Goal: Task Accomplishment & Management: Use online tool/utility

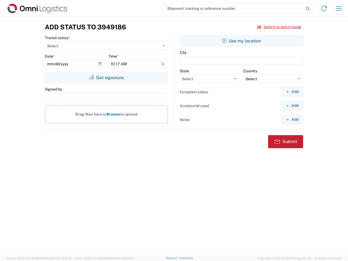
click at [234, 8] on input "search" at bounding box center [233, 8] width 141 height 10
click at [308, 9] on icon at bounding box center [308, 9] width 8 height 8
click at [324, 8] on icon at bounding box center [324, 8] width 9 height 9
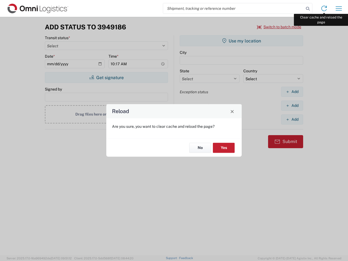
click at [339, 8] on div "Reload Are you sure, you want to clear cache and reload the page? No Yes" at bounding box center [174, 130] width 348 height 261
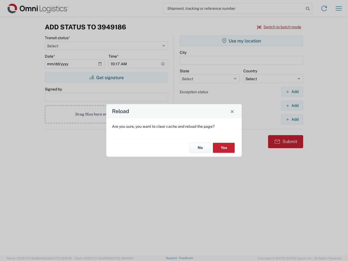
click at [279, 27] on div "Reload Are you sure, you want to clear cache and reload the page? No Yes" at bounding box center [174, 130] width 348 height 261
click at [106, 78] on div "Reload Are you sure, you want to clear cache and reload the page? No Yes" at bounding box center [174, 130] width 348 height 261
click at [242, 41] on div "Reload Are you sure, you want to clear cache and reload the page? No Yes" at bounding box center [174, 130] width 348 height 261
click at [292, 92] on div "Reload Are you sure, you want to clear cache and reload the page? No Yes" at bounding box center [174, 130] width 348 height 261
click at [292, 106] on div "Reload Are you sure, you want to clear cache and reload the page? No Yes" at bounding box center [174, 130] width 348 height 261
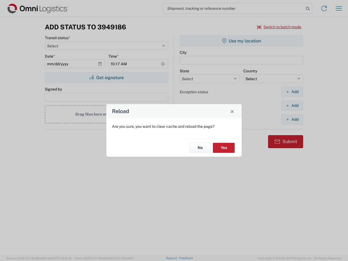
click at [292, 119] on div "Reload Are you sure, you want to clear cache and reload the page? No Yes" at bounding box center [174, 130] width 348 height 261
